Goal: Task Accomplishment & Management: Complete application form

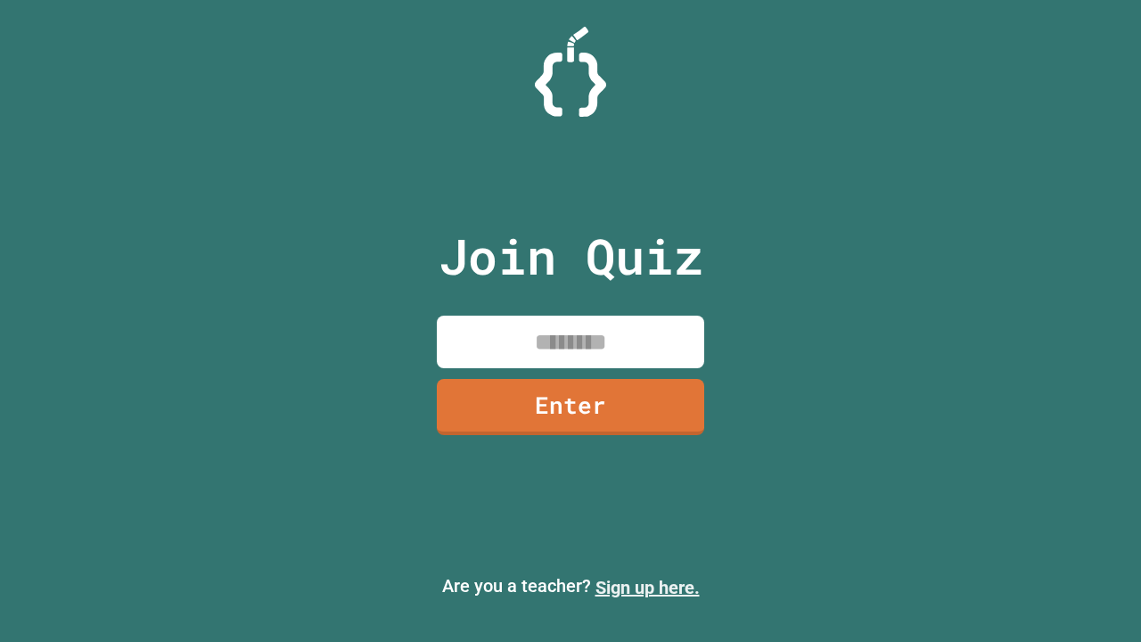
click at [647, 588] on link "Sign up here." at bounding box center [648, 587] width 104 height 21
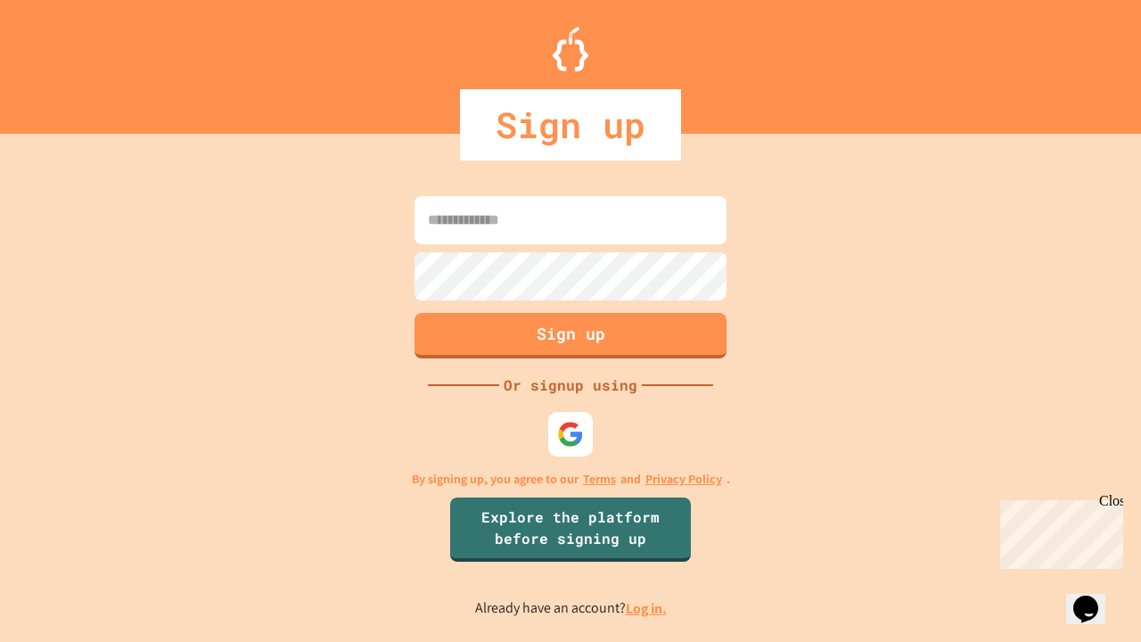
click at [647, 608] on link "Log in." at bounding box center [646, 608] width 41 height 19
